Goal: Information Seeking & Learning: Learn about a topic

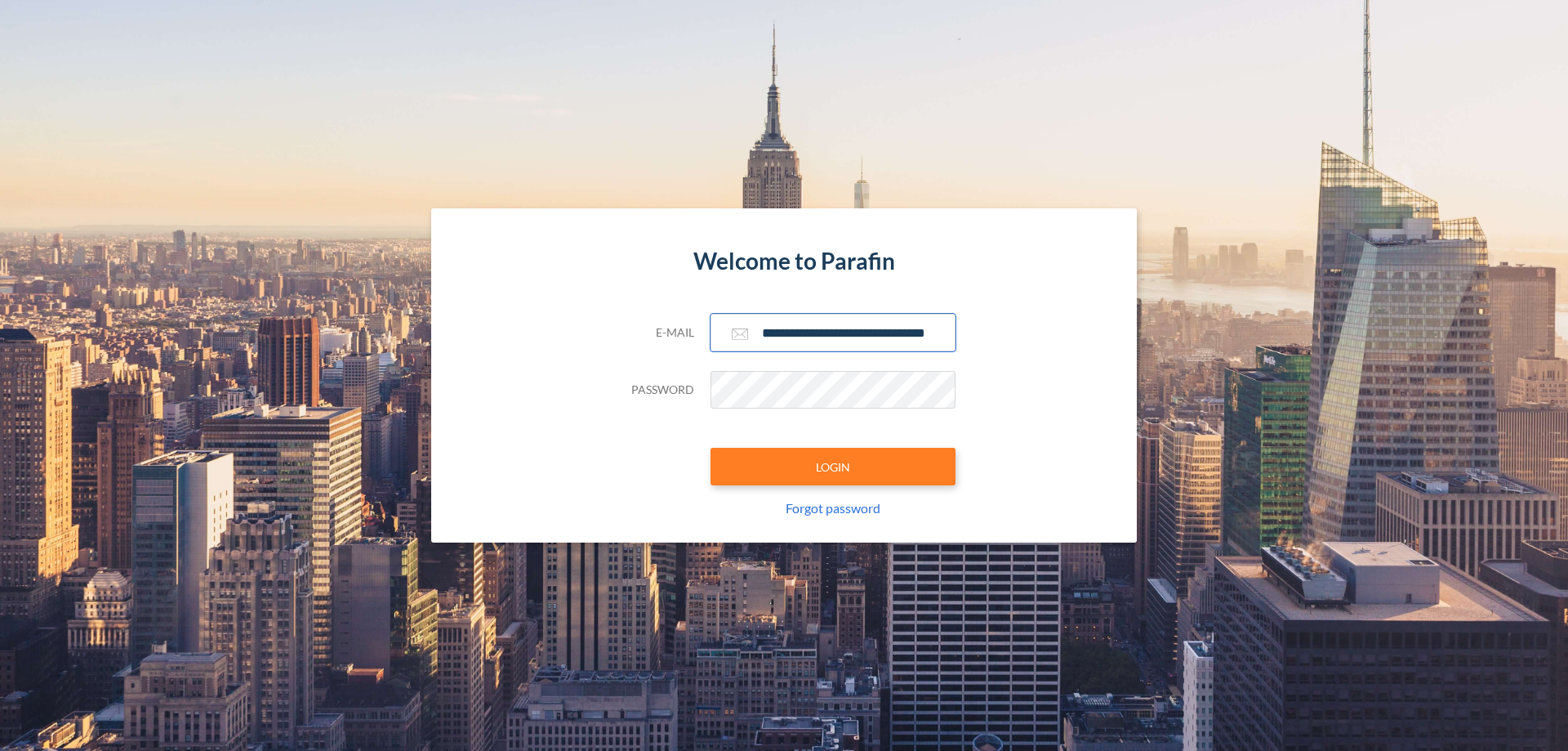
scroll to position [0, 26]
type input "**********"
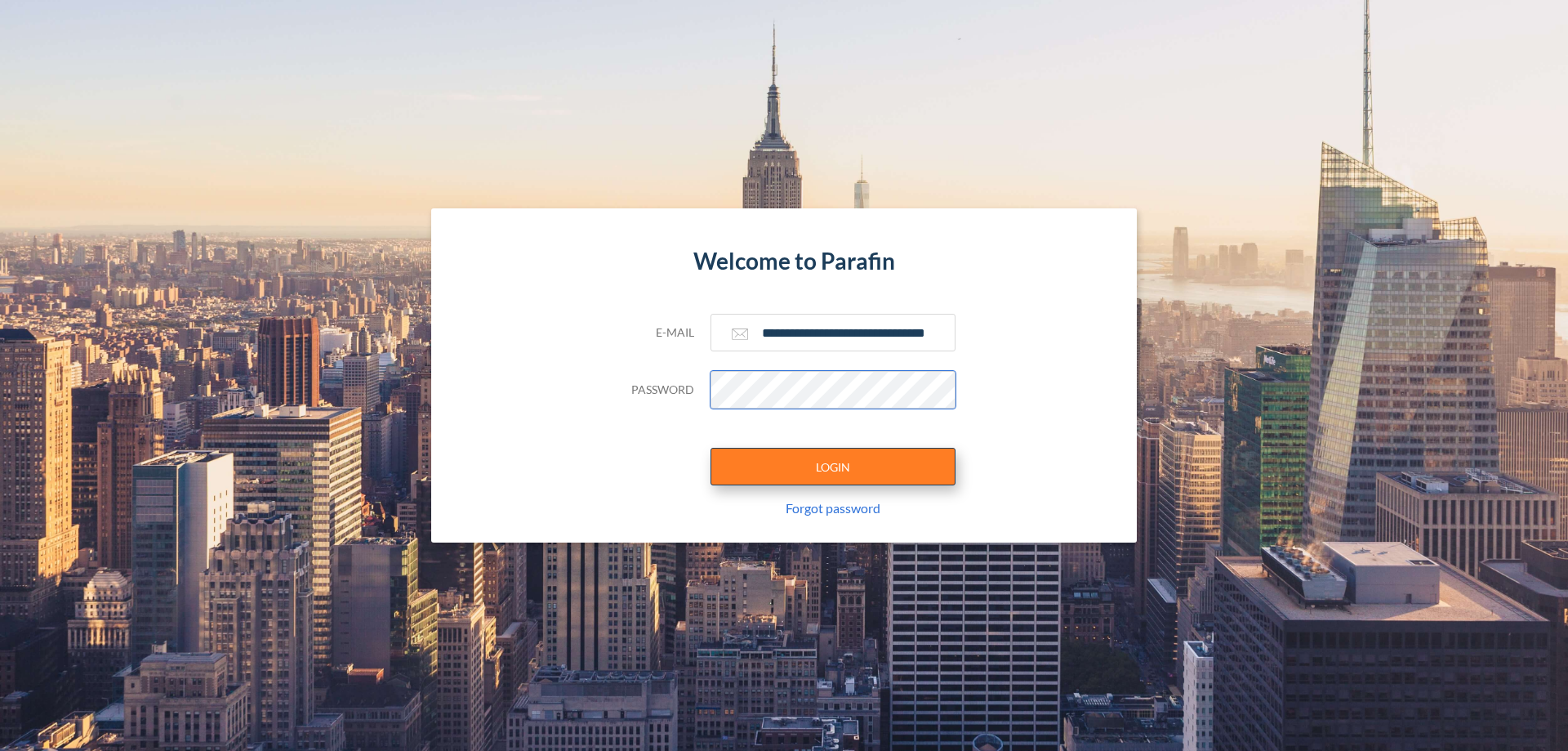
scroll to position [0, 0]
click at [833, 467] on button "LOGIN" at bounding box center [833, 466] width 245 height 37
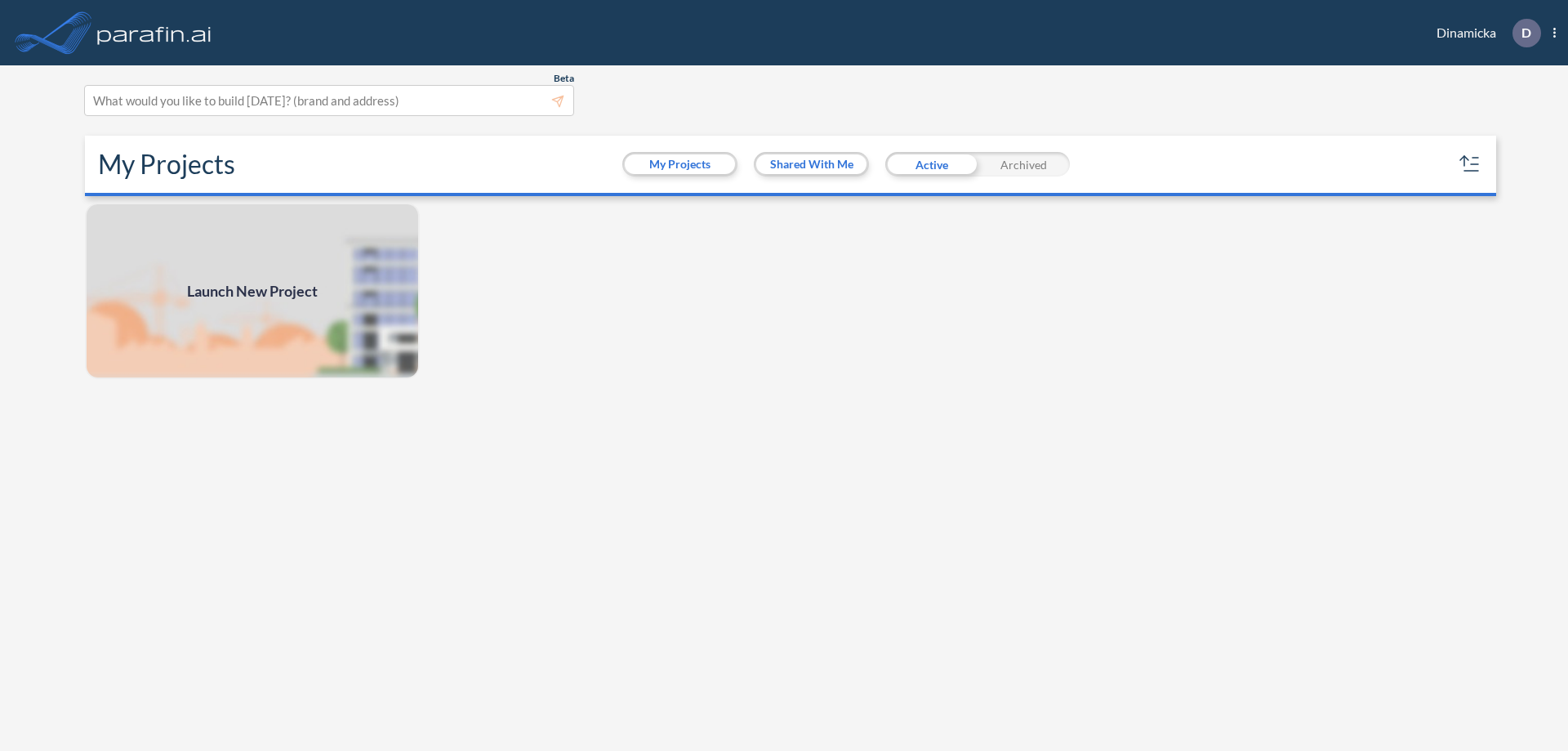
scroll to position [5, 0]
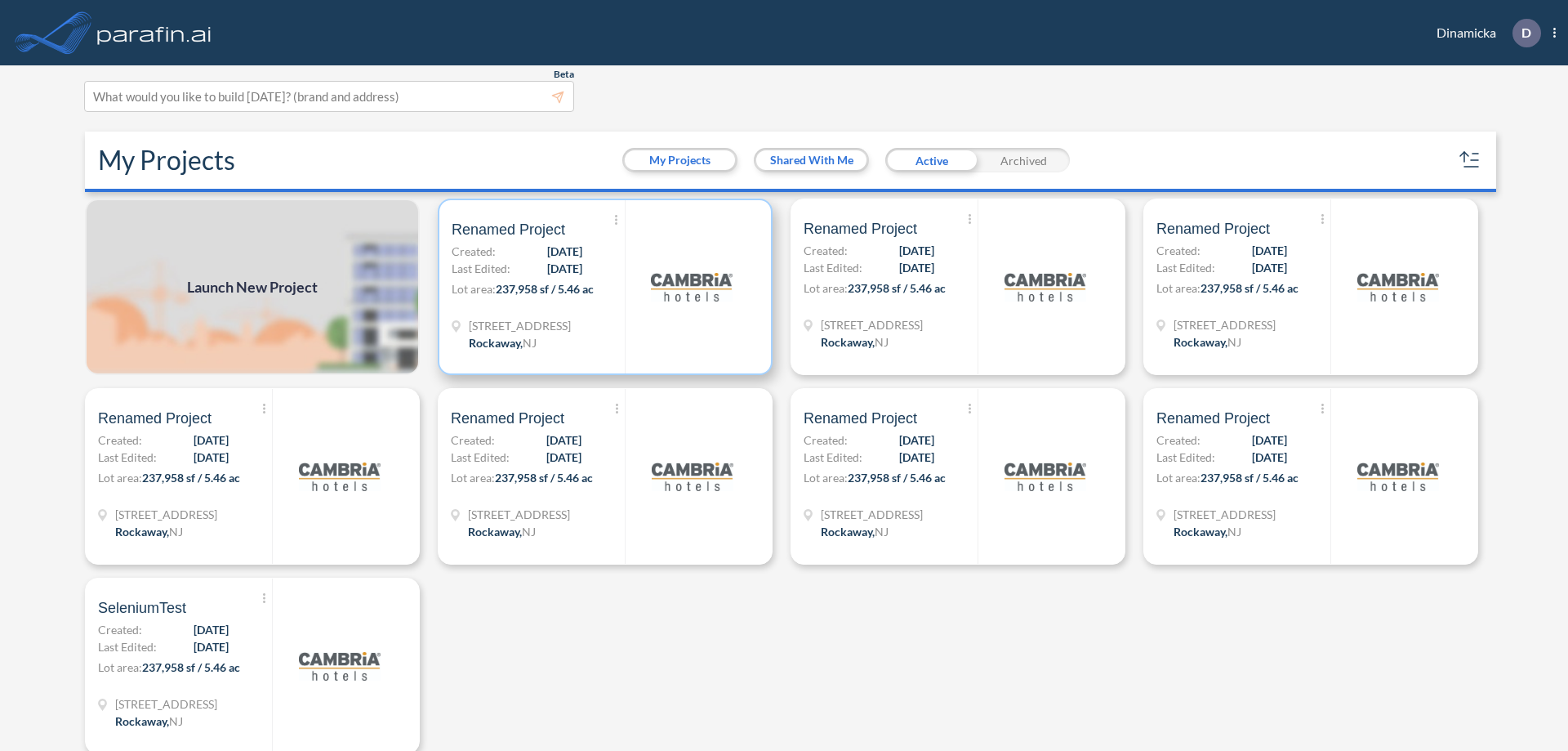
click at [602, 287] on p "Lot area: 237,958 sf / 5.46 ac" at bounding box center [538, 292] width 173 height 24
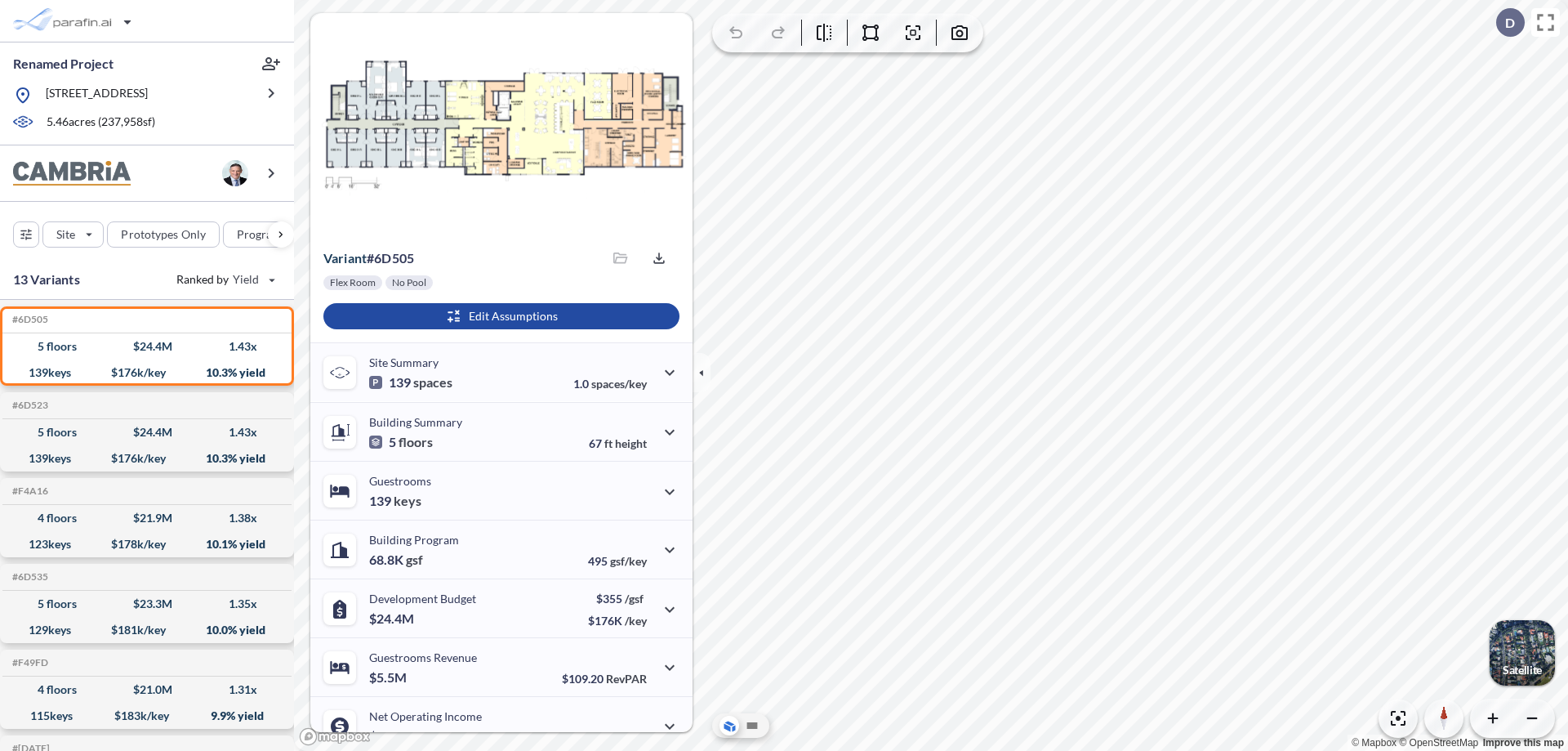
scroll to position [82, 0]
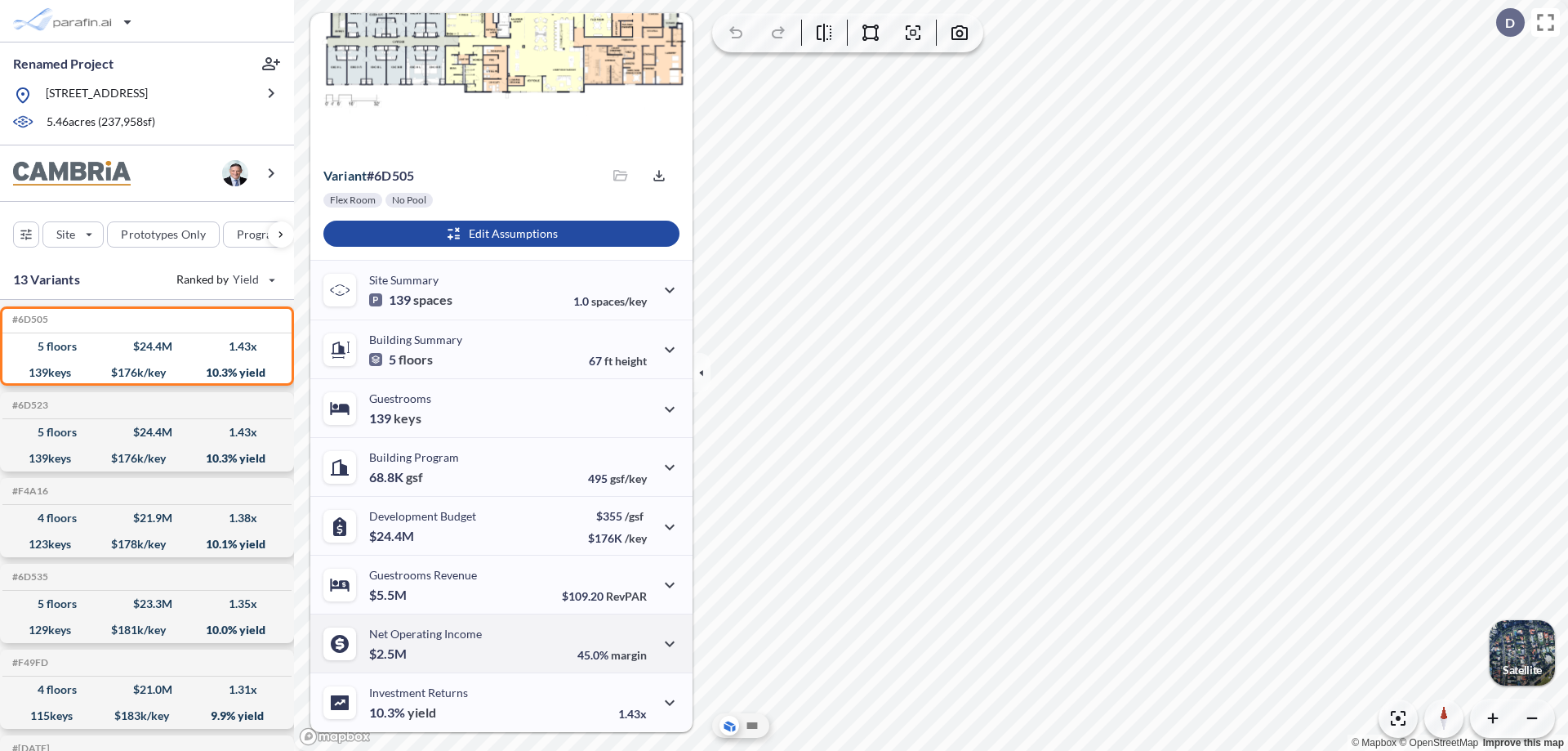
click at [499, 643] on div "Net Operating Income $2.5M 45.0% margin" at bounding box center [502, 643] width 382 height 59
